Goal: Transaction & Acquisition: Download file/media

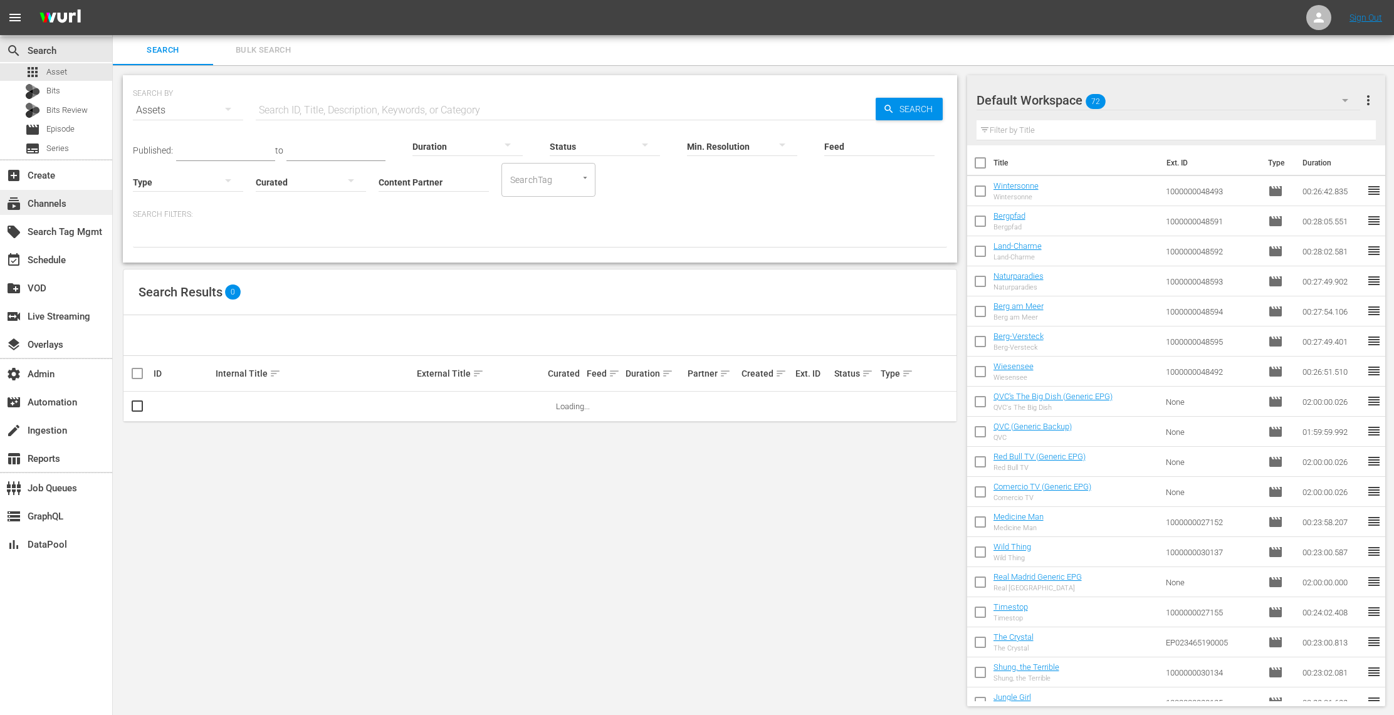
click at [73, 209] on div "subscriptions Channels" at bounding box center [56, 202] width 112 height 25
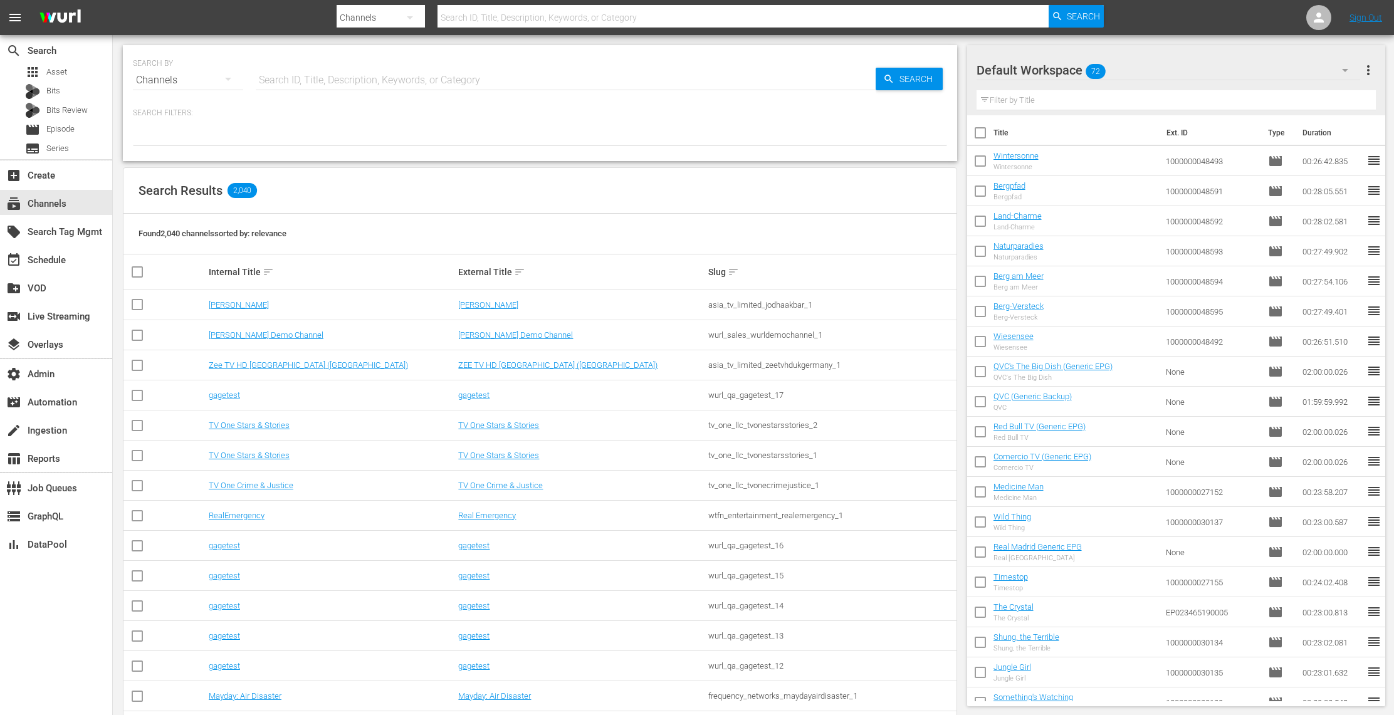
click at [354, 81] on input "text" at bounding box center [566, 80] width 620 height 30
type input "bloomberg"
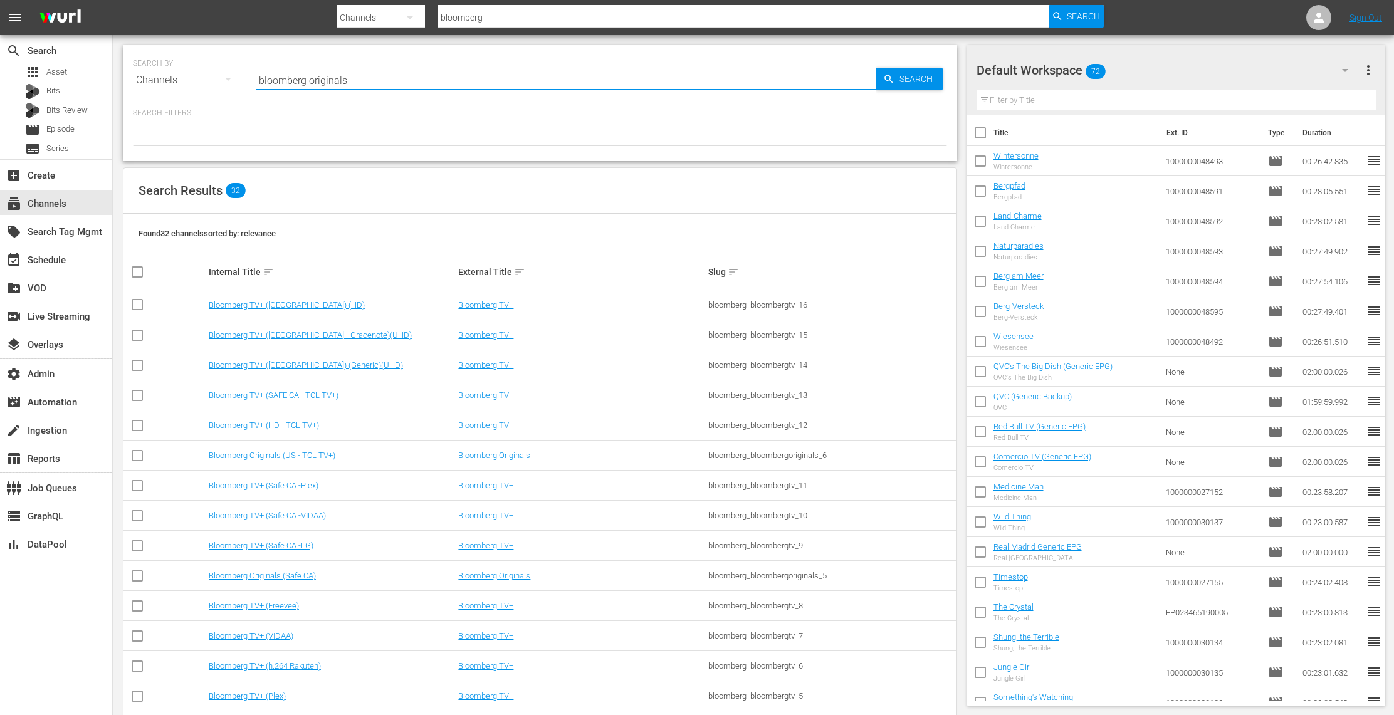
type input "bloomberg originals"
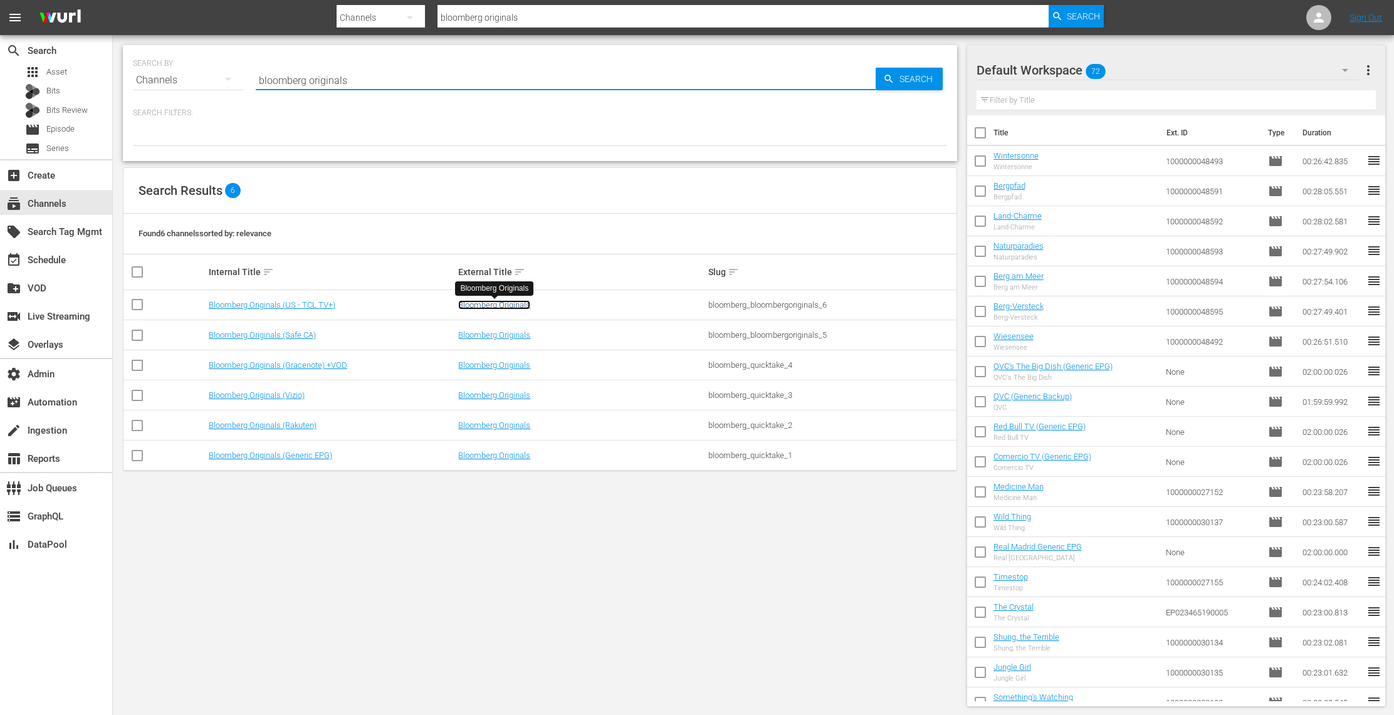
click at [509, 306] on link "Bloomberg Originals" at bounding box center [494, 304] width 72 height 9
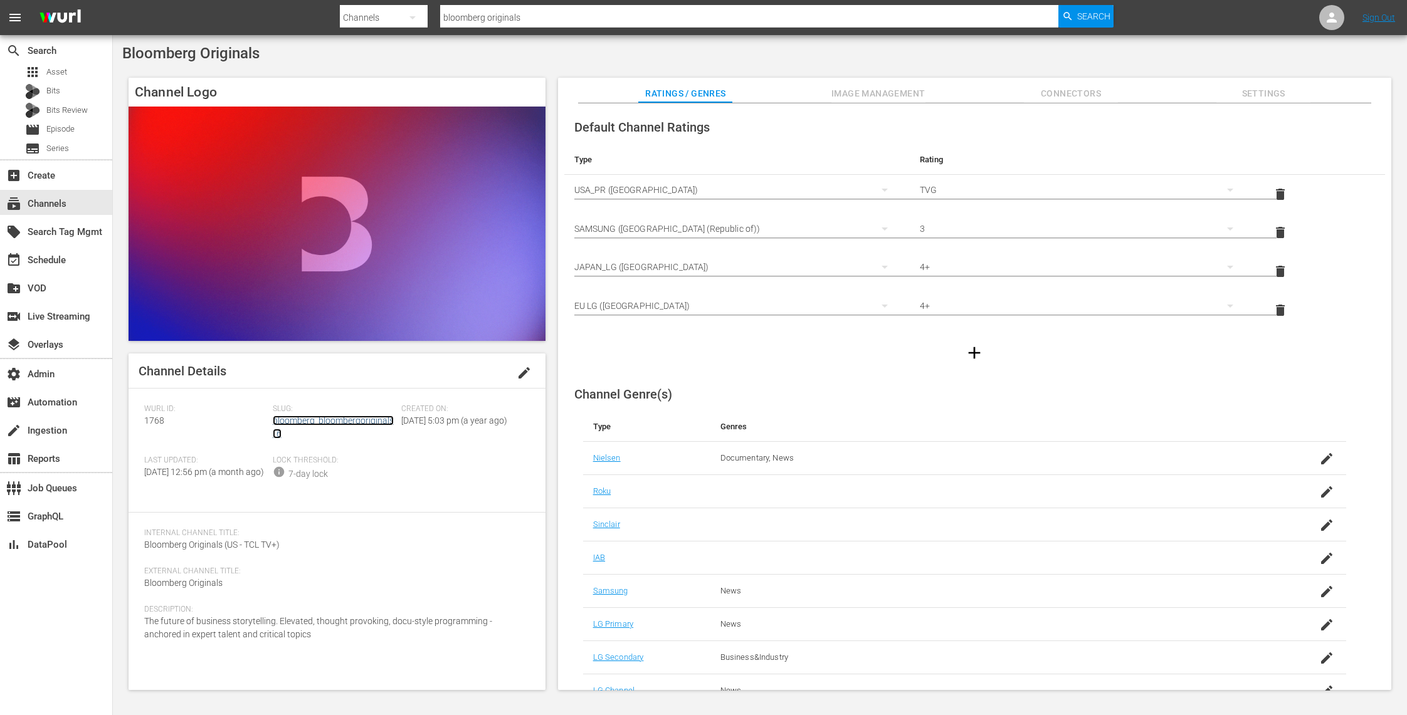
click at [327, 419] on link "bloomberg_bloombergoriginals_6" at bounding box center [333, 427] width 121 height 23
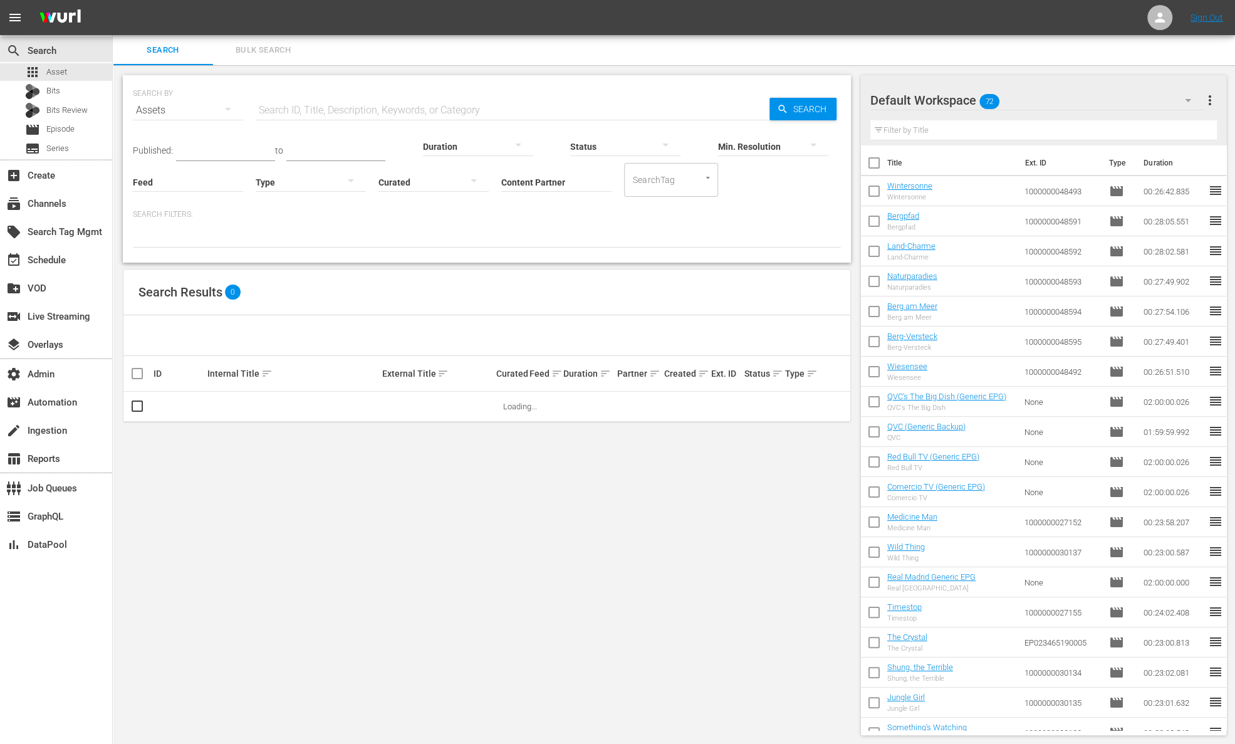
click at [182, 185] on input "Feed" at bounding box center [188, 182] width 110 height 45
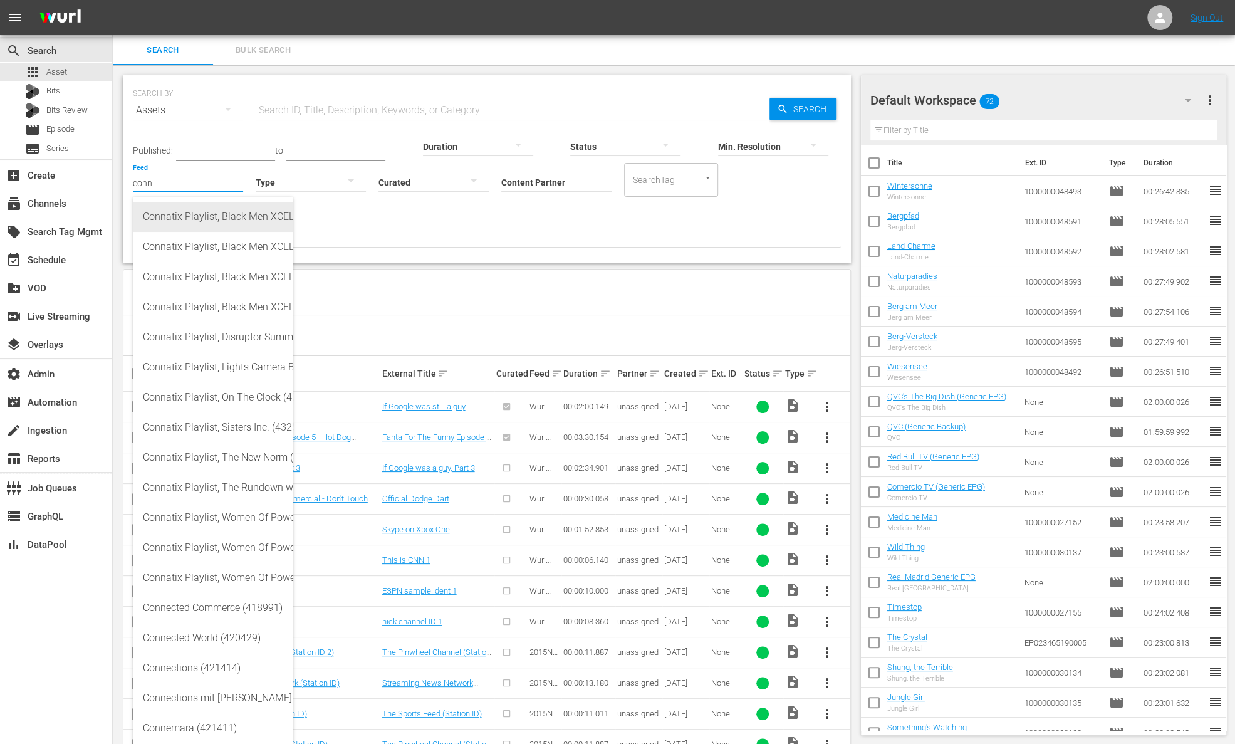
click at [191, 212] on div "Connatix Playlist, Black Men XCEL Summit 2019 Video Elephant (432583)" at bounding box center [213, 217] width 140 height 30
type input "Connatix Playlist, Black Men XCEL Summit 2019 Video Elephant (432583)"
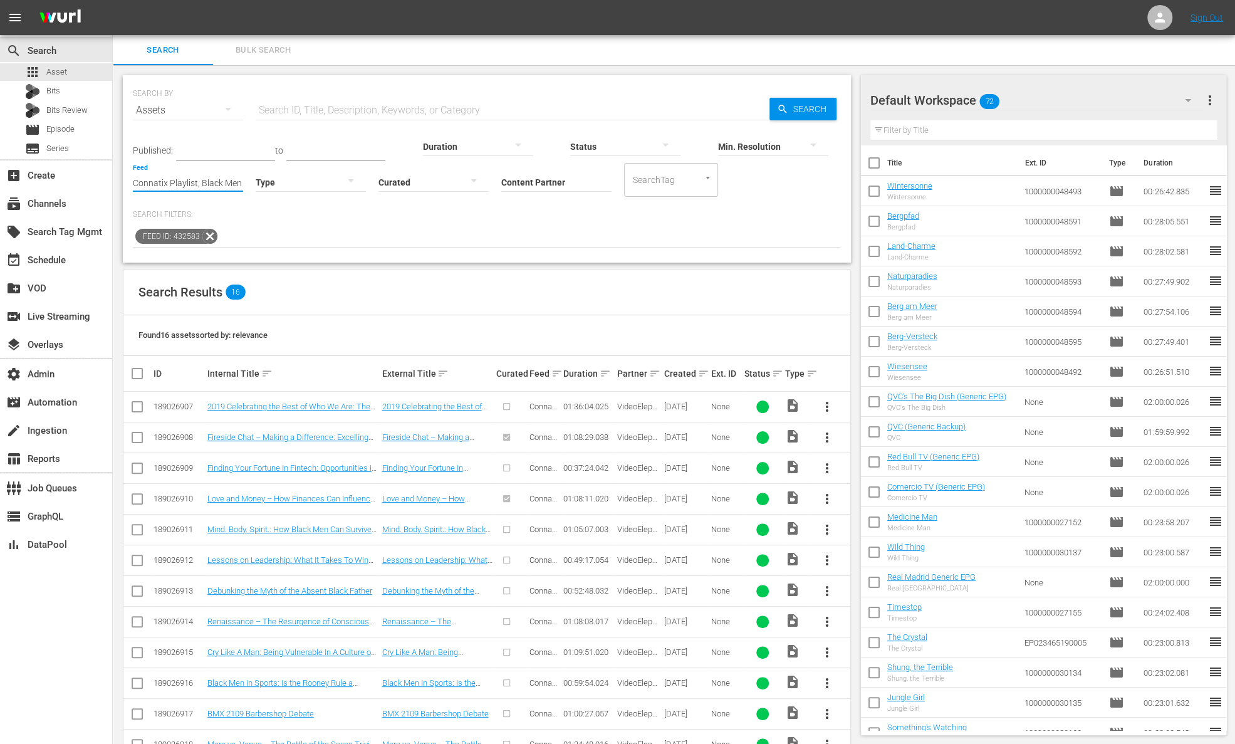
click at [226, 184] on input "Connatix Playlist, Black Men XCEL Summit 2019 Video Elephant (432583)" at bounding box center [188, 182] width 110 height 45
click at [204, 235] on icon at bounding box center [210, 236] width 16 height 16
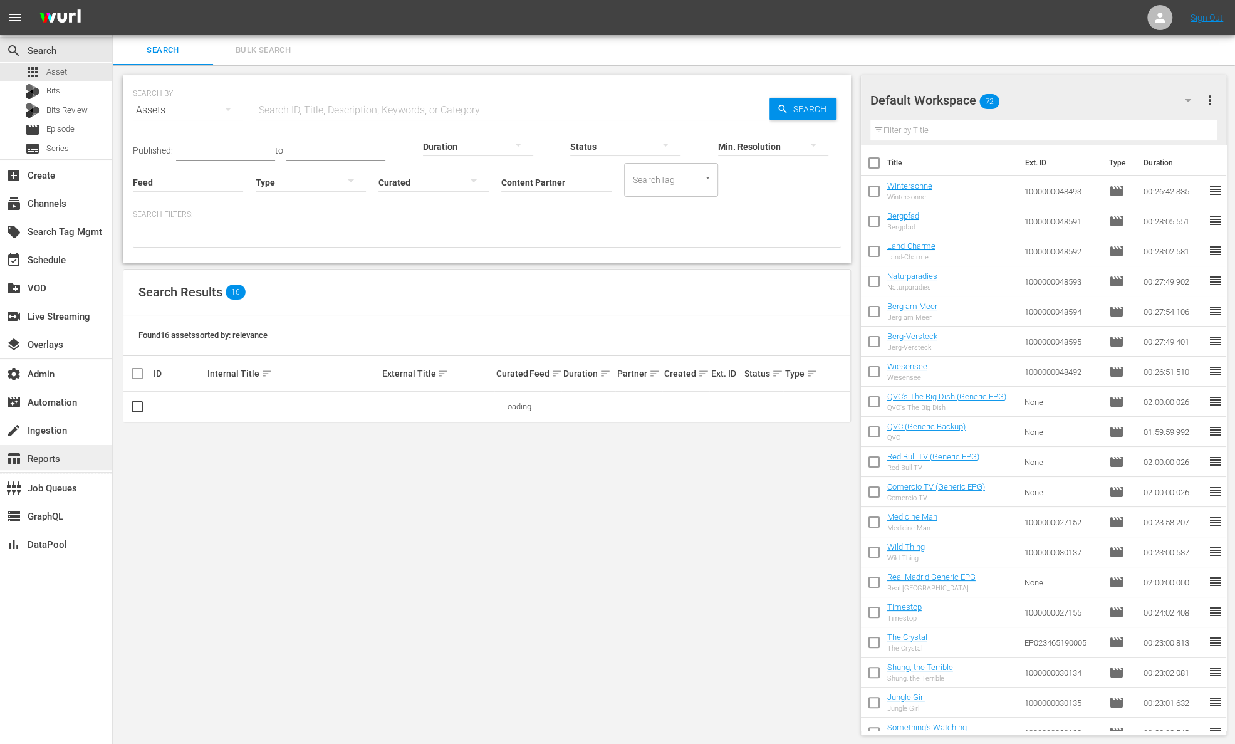
click at [48, 459] on div "table_chart Reports" at bounding box center [35, 456] width 70 height 11
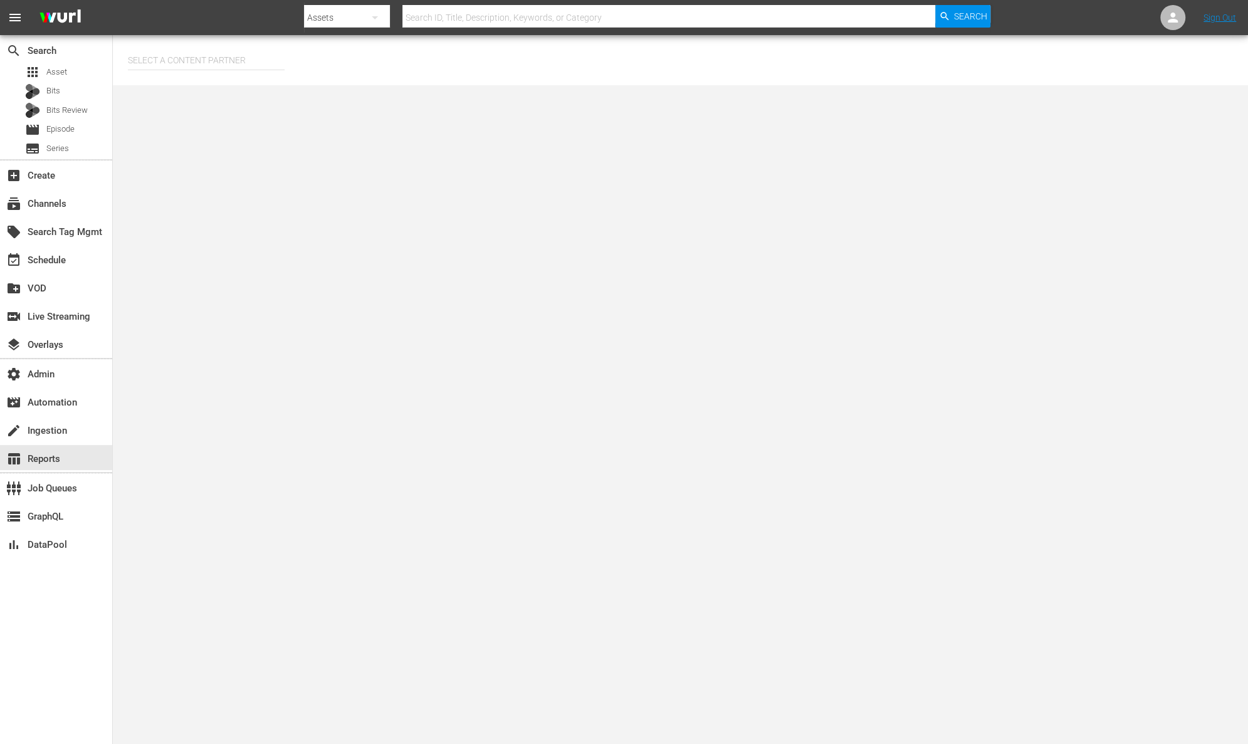
click at [258, 60] on input "text" at bounding box center [206, 60] width 157 height 30
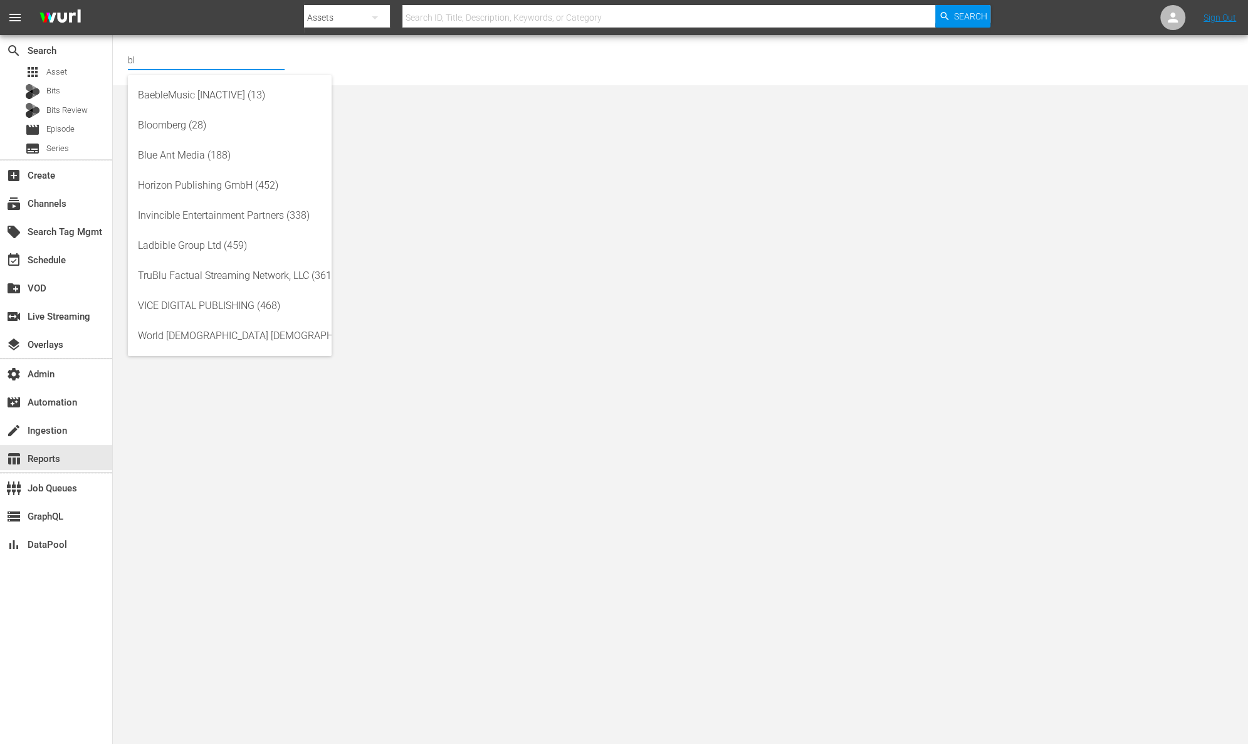
type input "b"
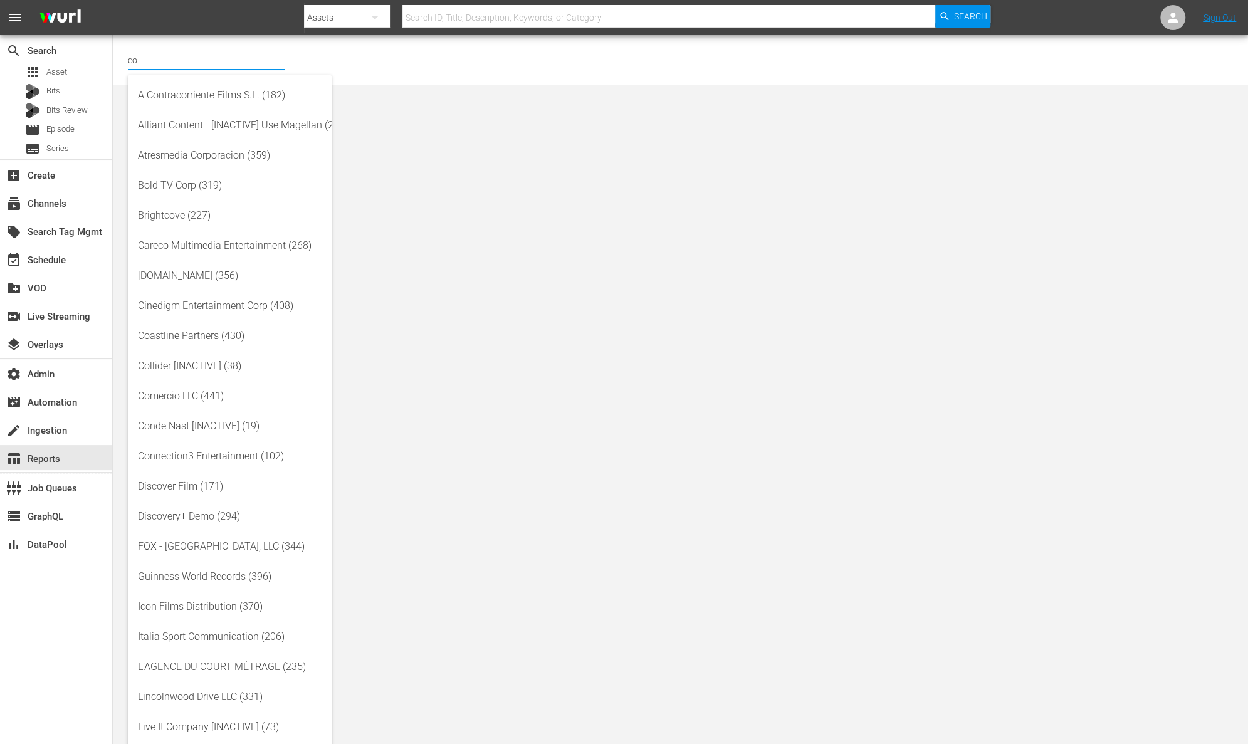
type input "c"
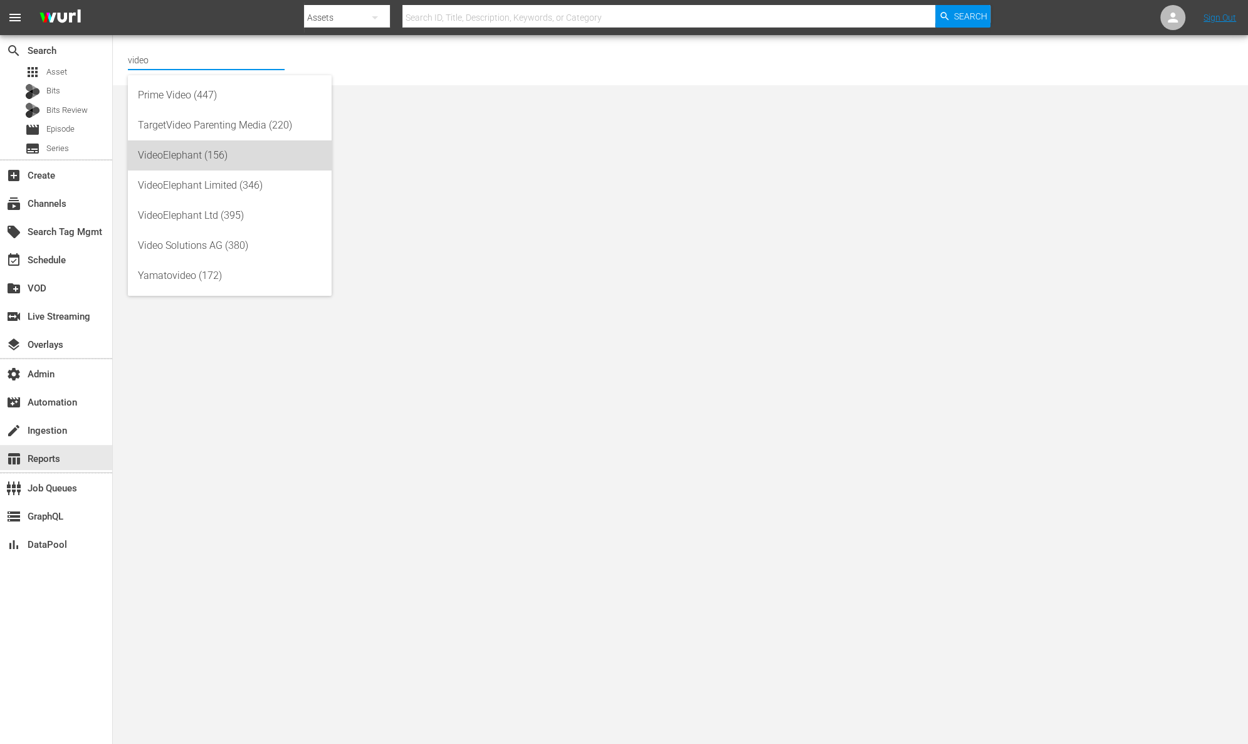
click at [238, 145] on div "VideoElephant (156)" at bounding box center [230, 155] width 184 height 30
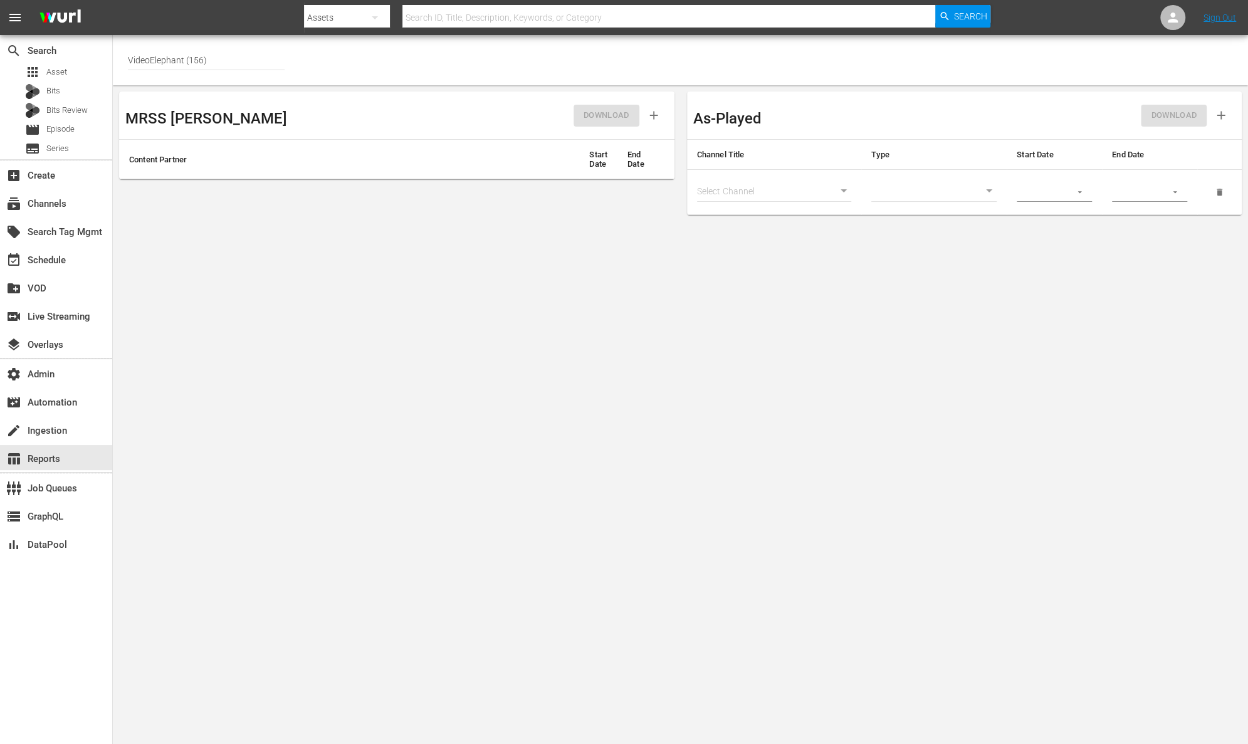
click at [548, 169] on th "Content Partner" at bounding box center [349, 159] width 460 height 39
click at [485, 172] on th "Content Partner" at bounding box center [349, 159] width 460 height 39
click at [262, 52] on input "VideoElephant (156)" at bounding box center [206, 60] width 157 height 30
drag, startPoint x: 251, startPoint y: 56, endPoint x: 95, endPoint y: 45, distance: 155.9
click at [113, 0] on div "search Search apps Asset Bits Bits Review movie Episode subtitles Series add_bo…" at bounding box center [680, 0] width 1135 height 0
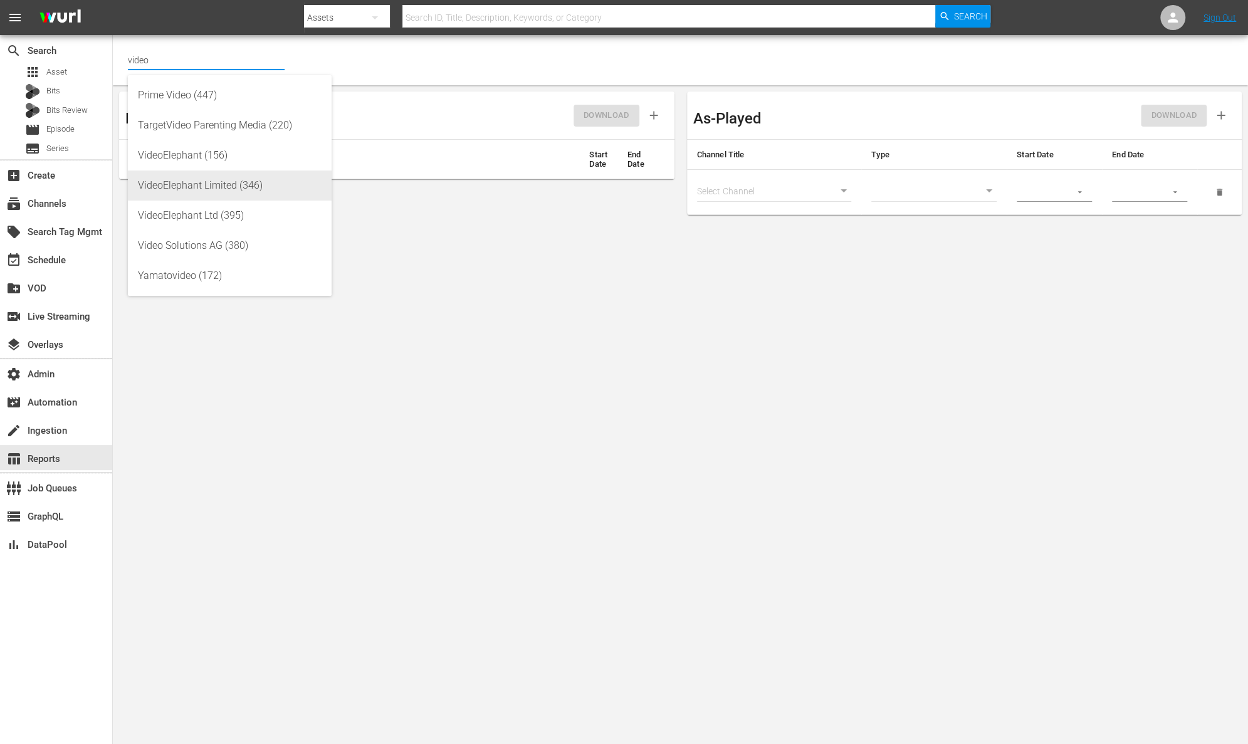
click at [194, 174] on div "VideoElephant Limited (346)" at bounding box center [230, 185] width 184 height 30
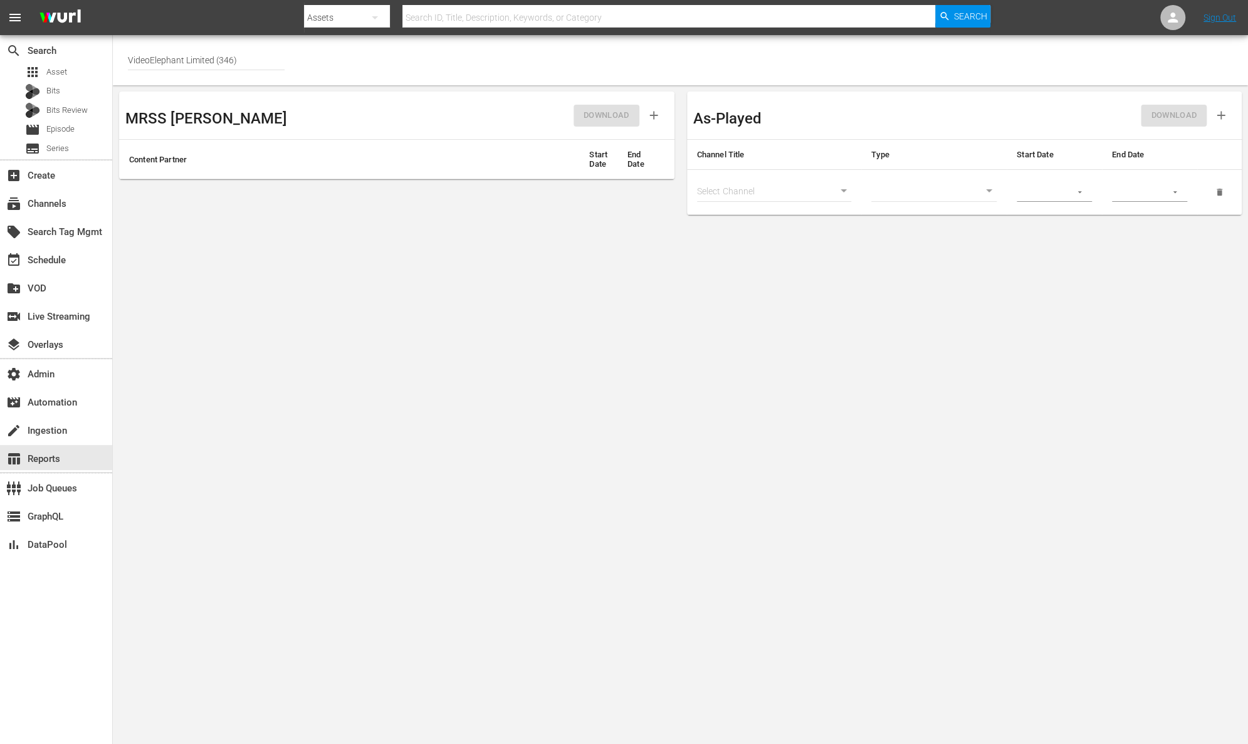
click at [495, 150] on th "Content Partner" at bounding box center [349, 159] width 460 height 39
click at [283, 55] on input "VideoElephant Limited (346)" at bounding box center [206, 60] width 157 height 30
drag, startPoint x: 263, startPoint y: 55, endPoint x: 285, endPoint y: 60, distance: 23.3
click at [285, 60] on div "SELECT A CONTENT PARTNER VideoElephant Limited (346)" at bounding box center [680, 60] width 1105 height 30
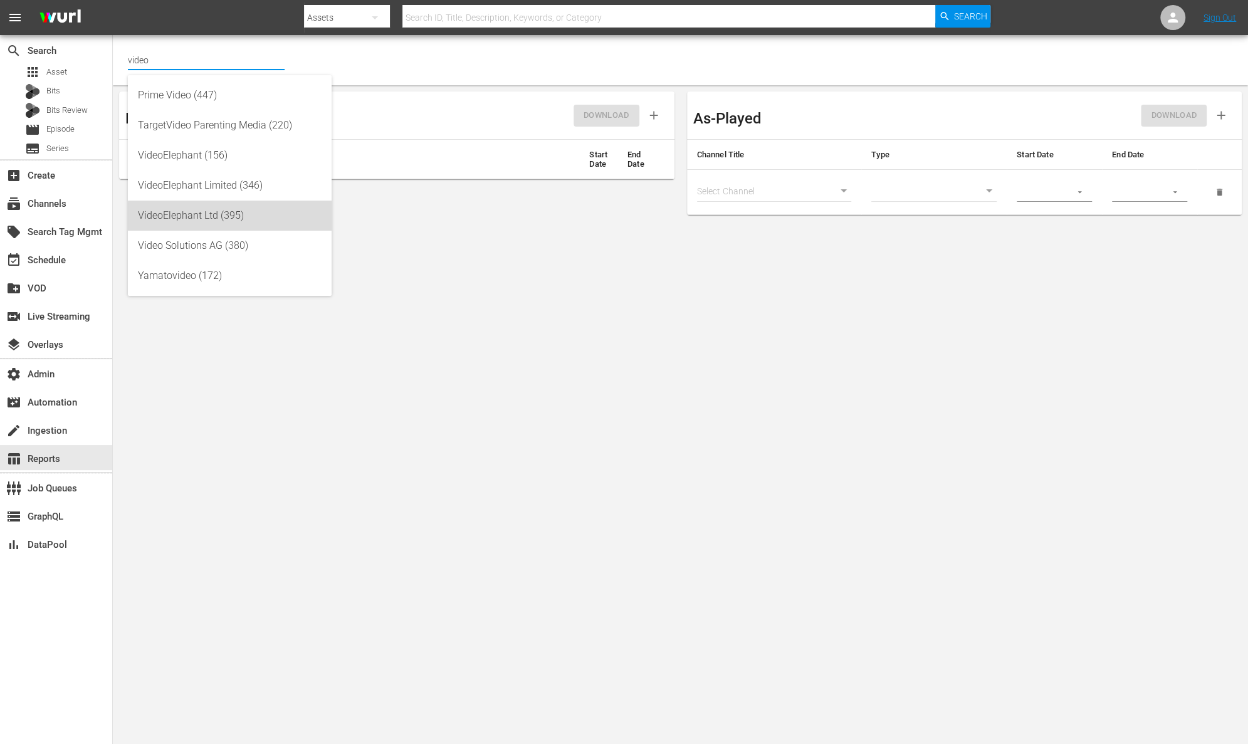
click at [273, 222] on div "VideoElephant Ltd (395)" at bounding box center [230, 216] width 184 height 30
type input "VideoElephant Ltd (395)"
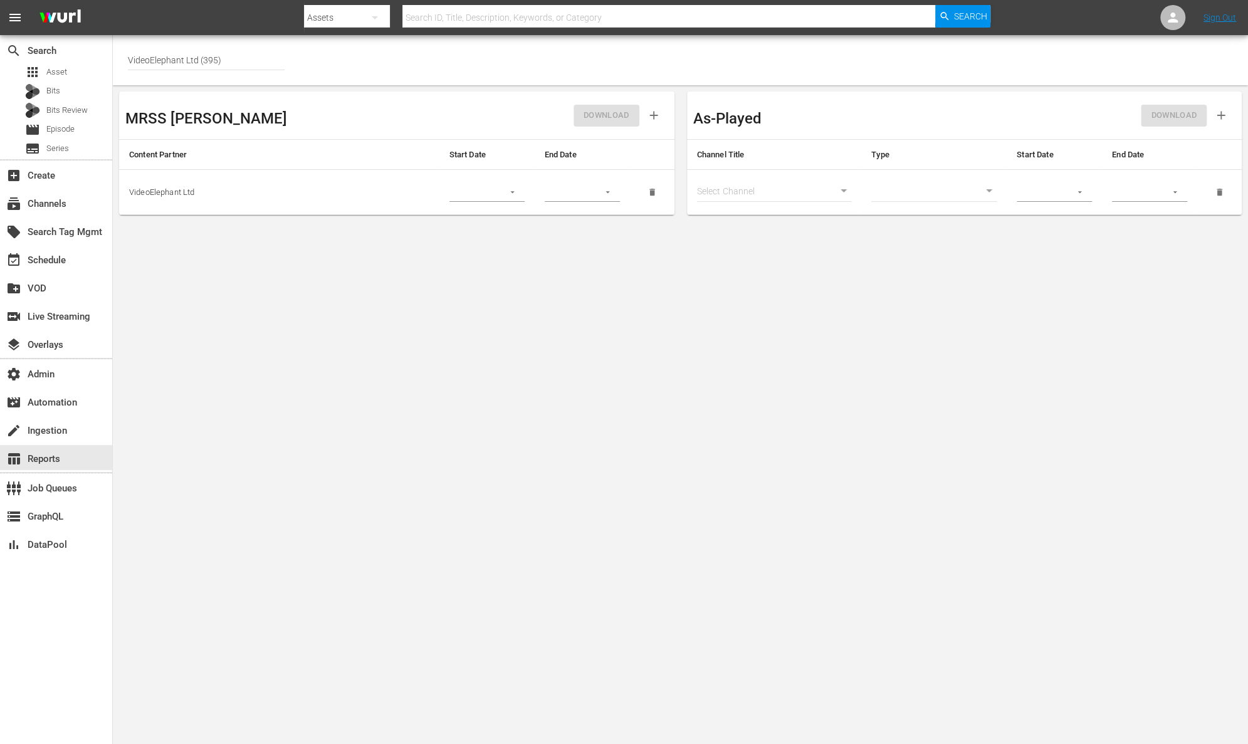
click at [502, 196] on button "button" at bounding box center [512, 192] width 24 height 24
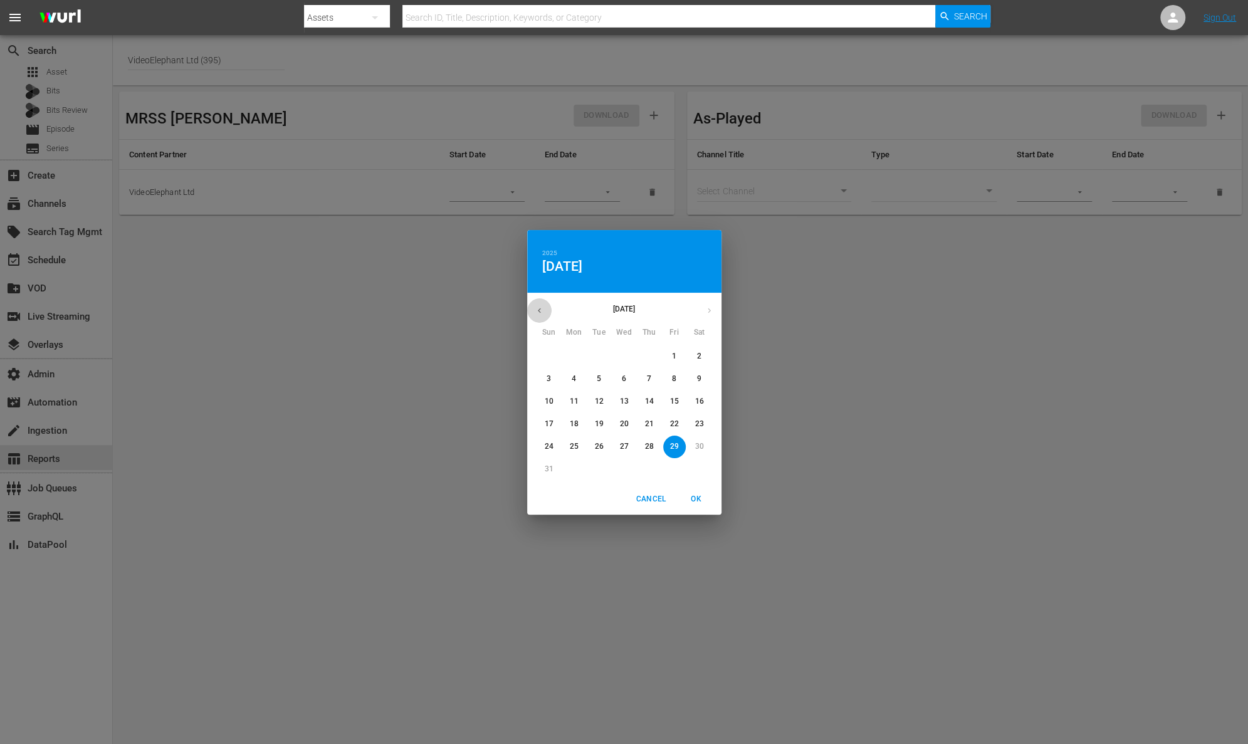
click at [543, 315] on button "button" at bounding box center [539, 310] width 24 height 24
click at [541, 310] on icon "button" at bounding box center [539, 310] width 9 height 9
click at [551, 355] on span "1" at bounding box center [549, 356] width 23 height 11
click at [695, 498] on span "OK" at bounding box center [696, 499] width 30 height 13
type input "[DATE]"
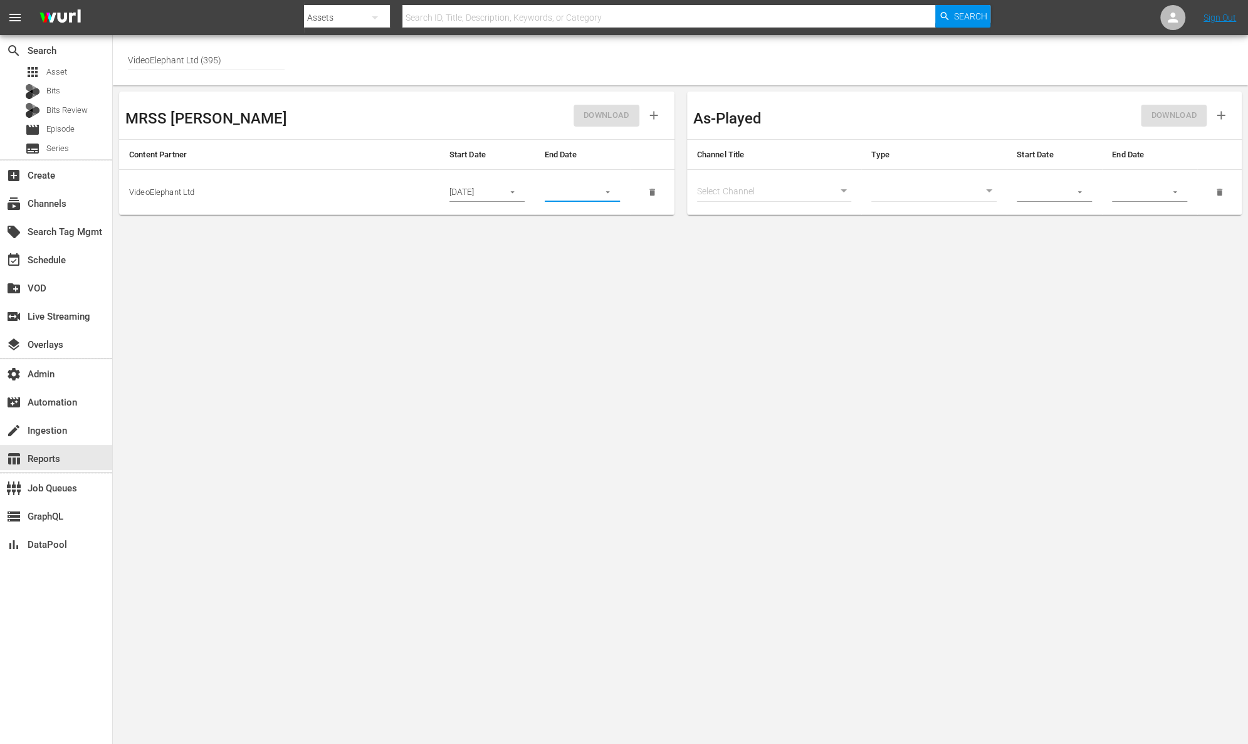
click at [581, 186] on input "text" at bounding box center [568, 192] width 46 height 19
click at [602, 189] on button "button" at bounding box center [607, 192] width 24 height 24
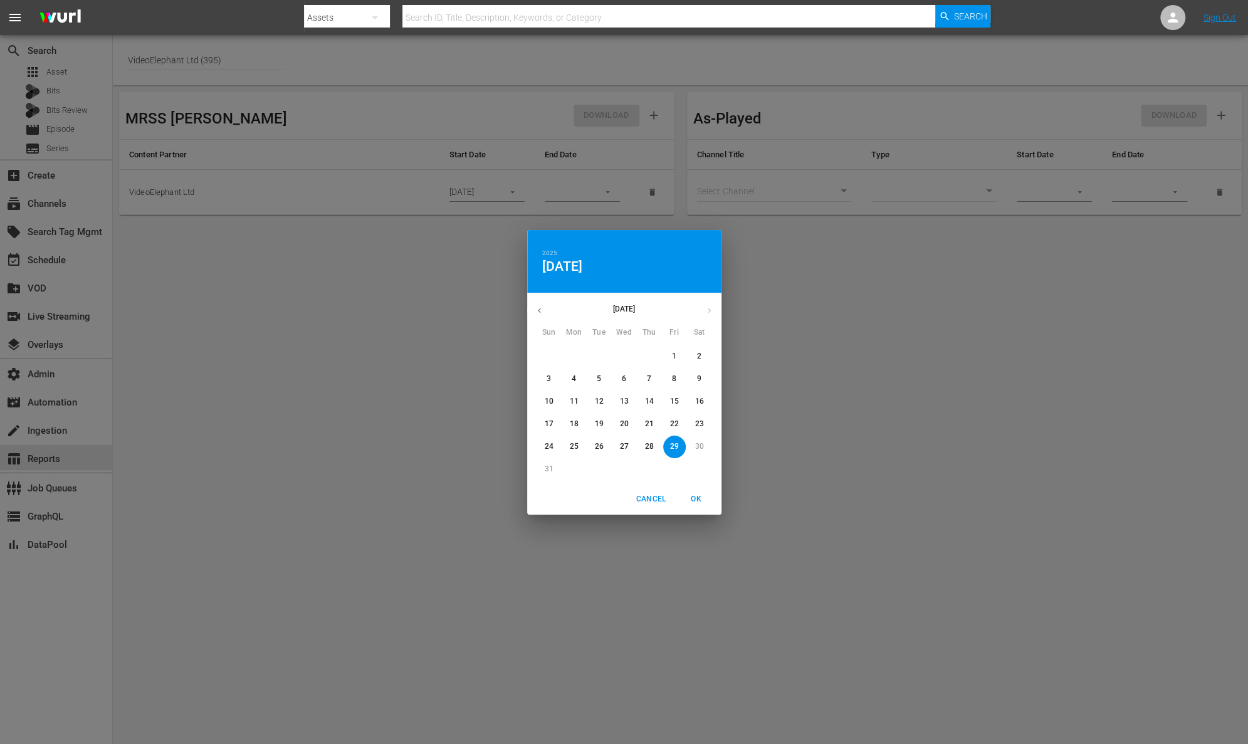
click at [670, 449] on p "29" at bounding box center [673, 446] width 9 height 11
click at [696, 501] on span "OK" at bounding box center [696, 499] width 30 height 13
type input "[DATE]"
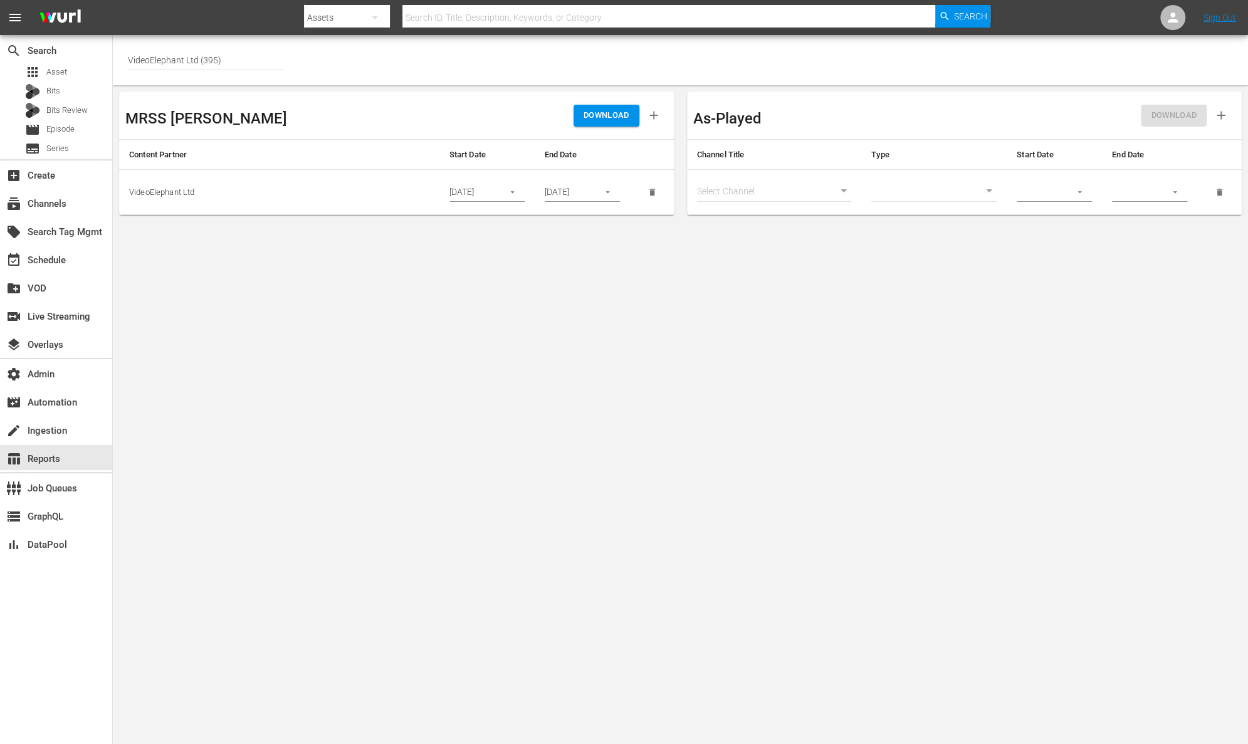
click at [611, 112] on span "DOWNLOAD" at bounding box center [607, 115] width 46 height 14
